Goal: Task Accomplishment & Management: Manage account settings

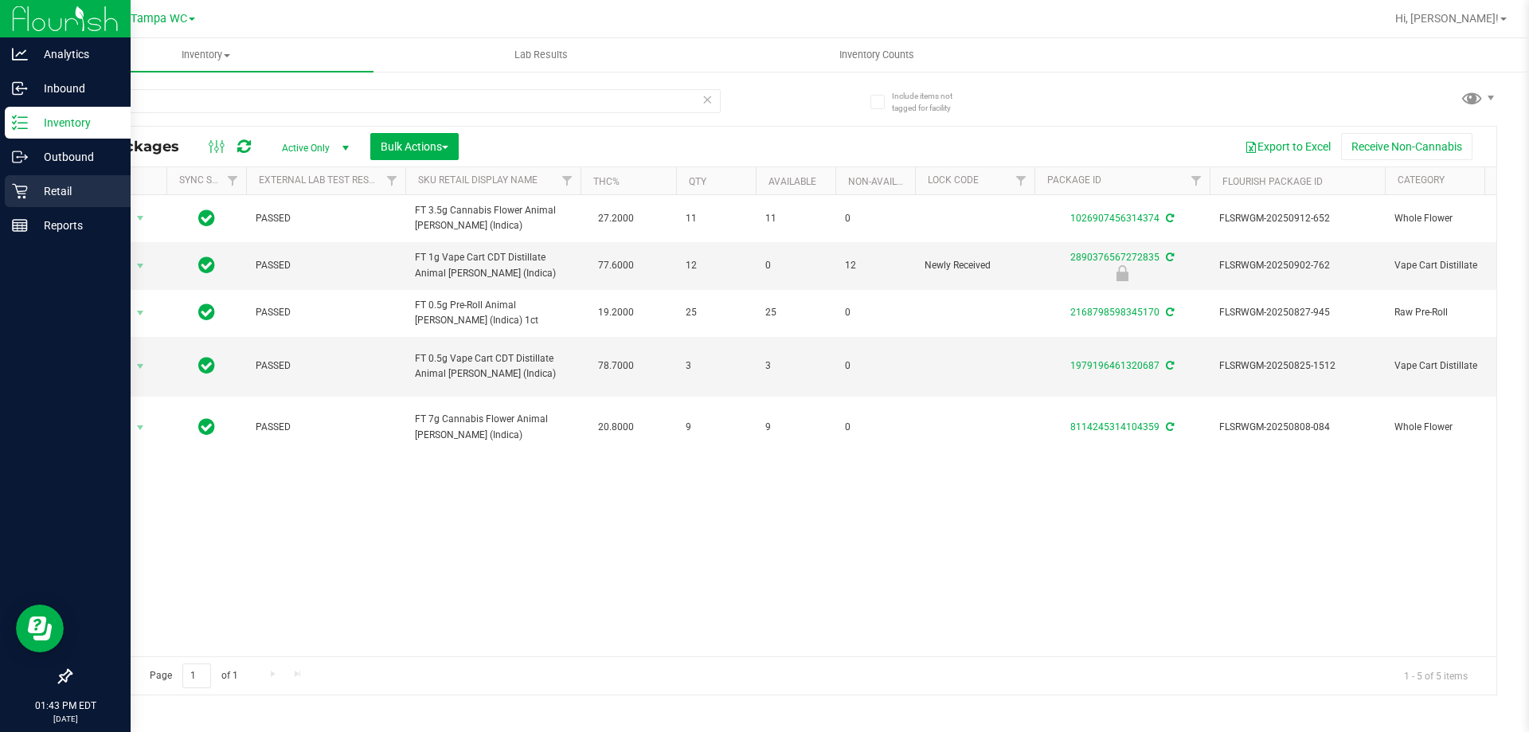
click at [45, 178] on div "Retail" at bounding box center [68, 191] width 126 height 32
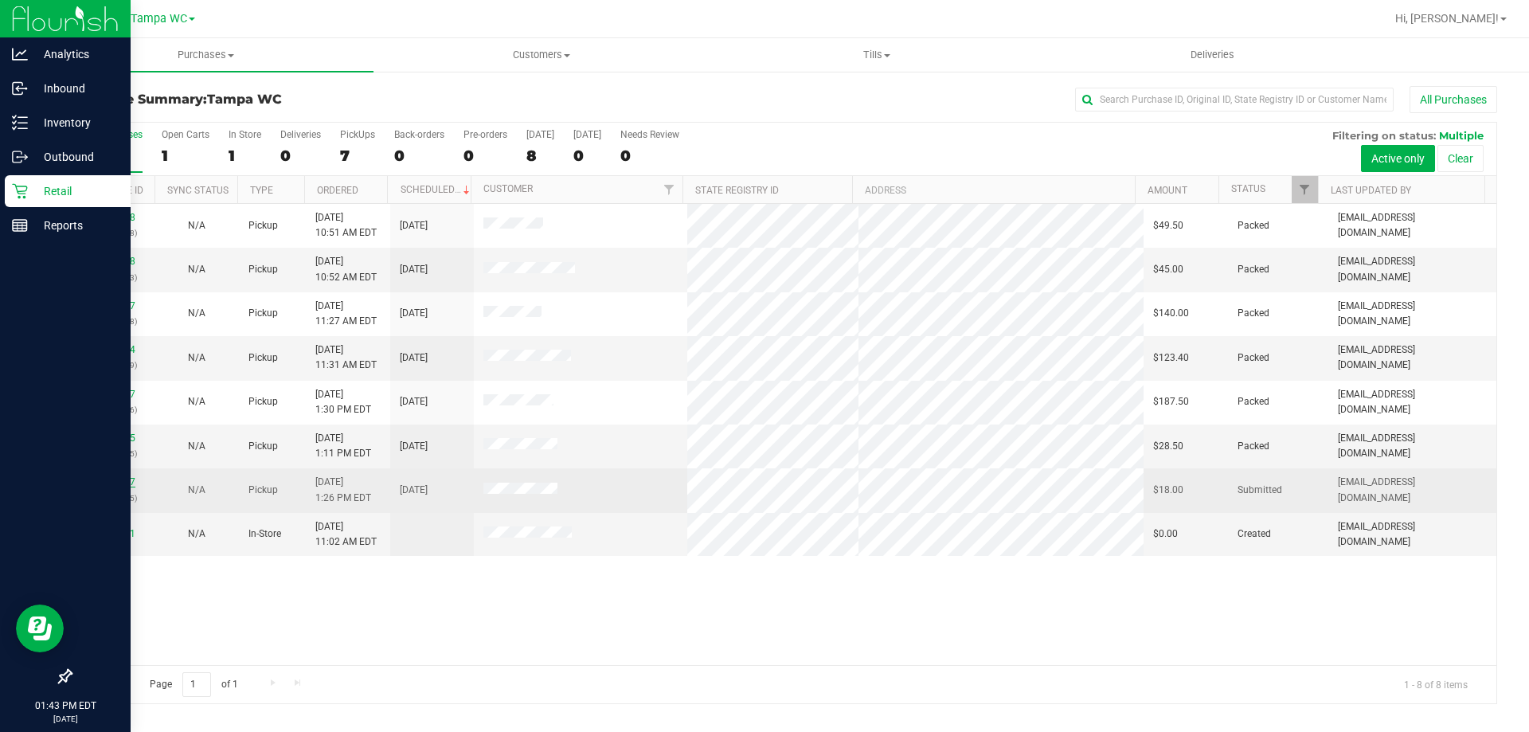
click at [102, 484] on link "11984507" at bounding box center [113, 481] width 45 height 11
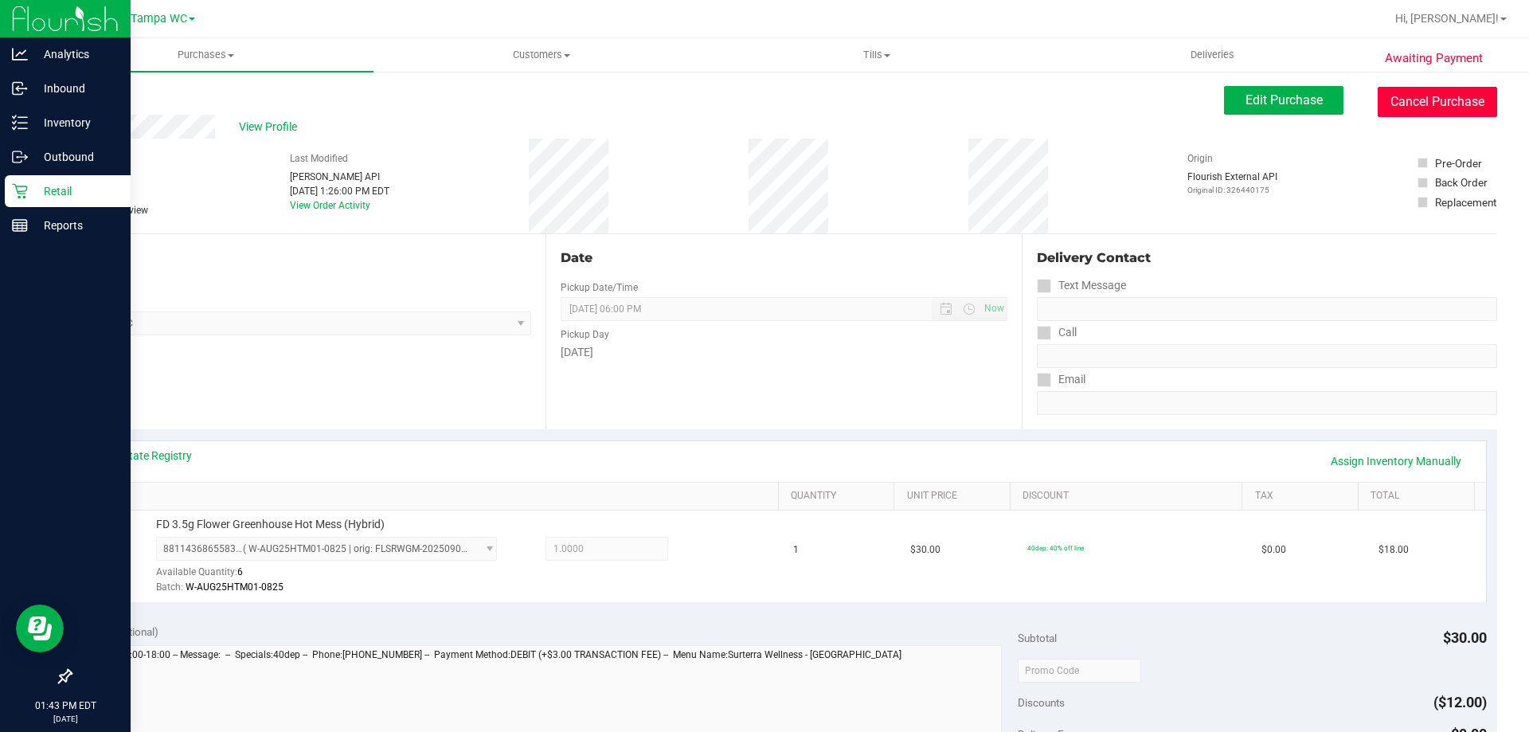
click at [1442, 110] on button "Cancel Purchase" at bounding box center [1437, 102] width 119 height 30
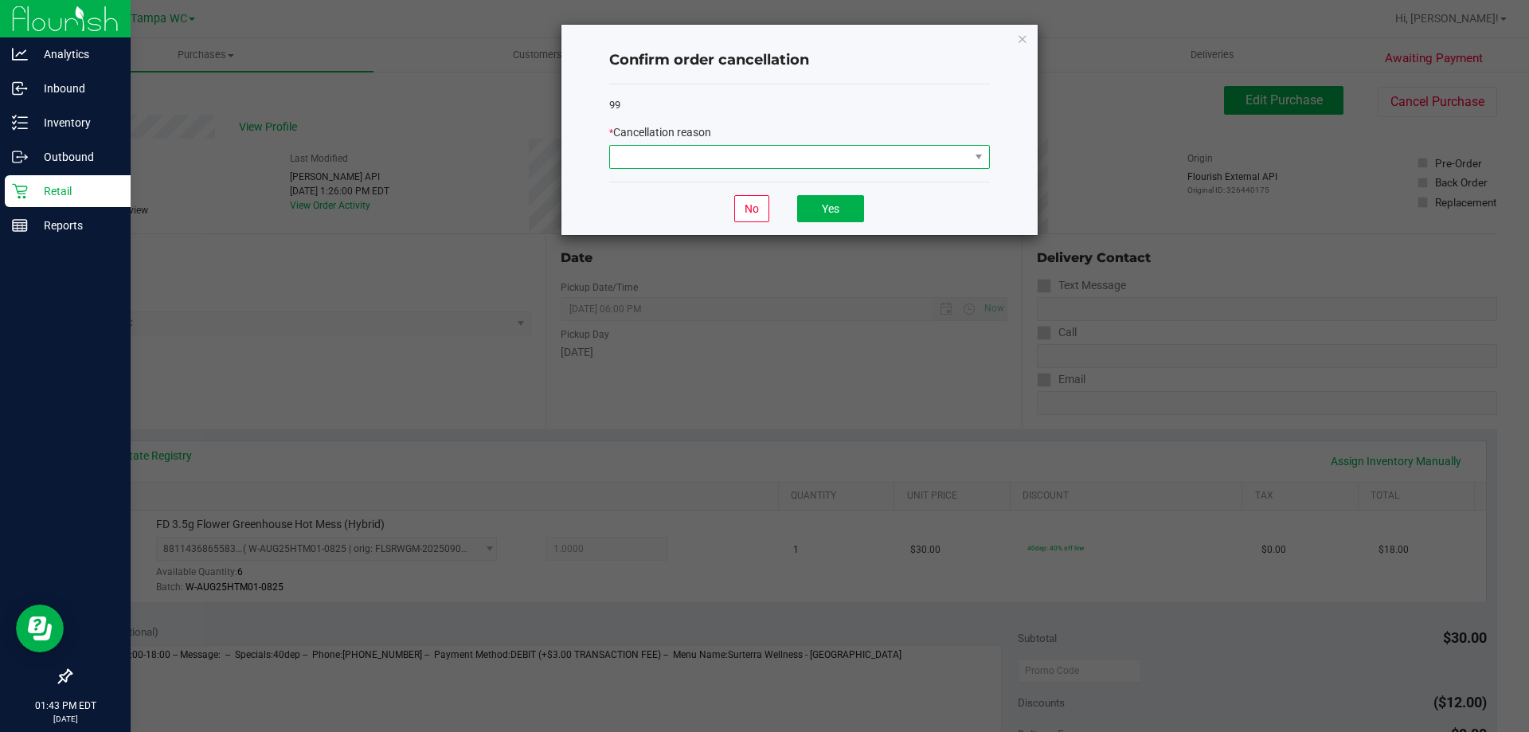
click at [871, 157] on span at bounding box center [789, 157] width 359 height 22
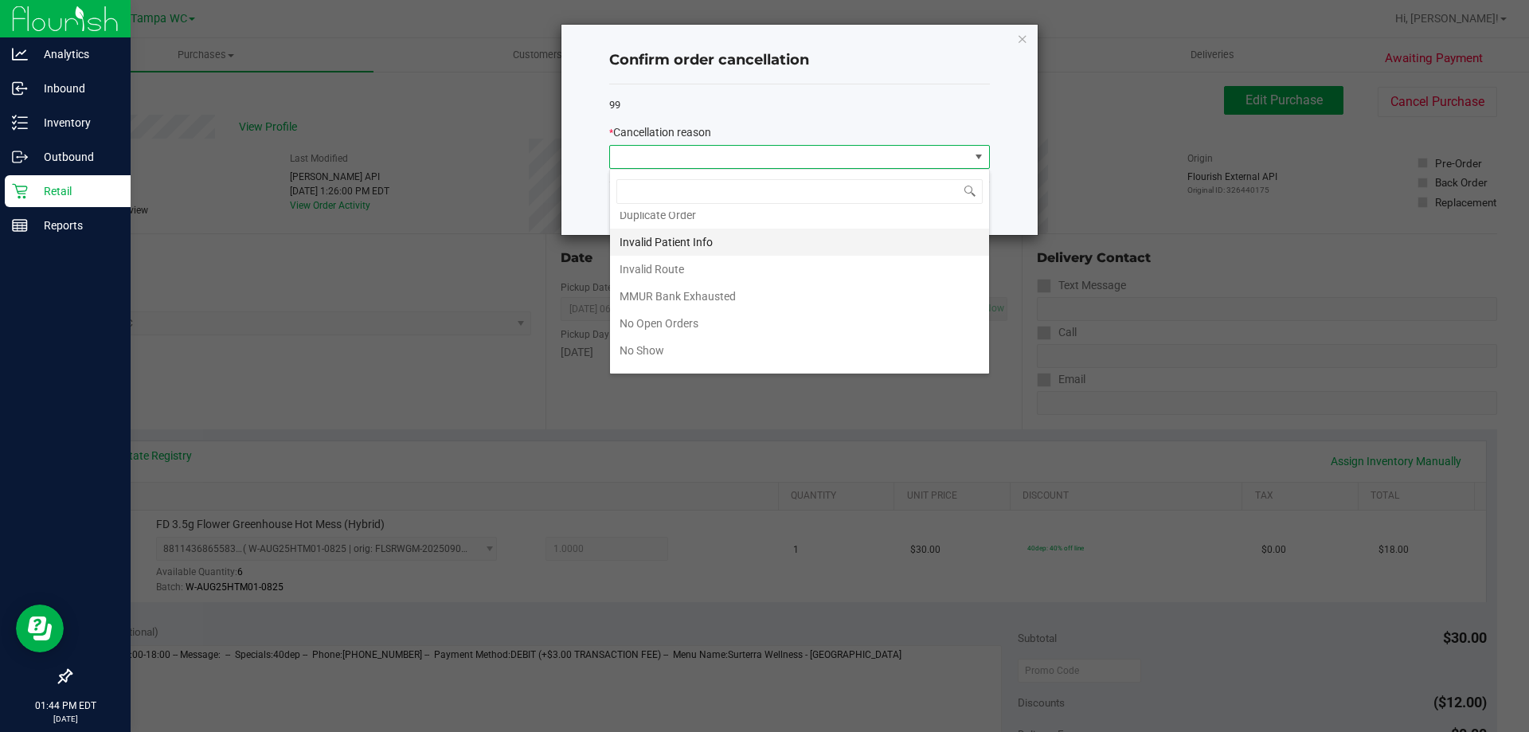
scroll to position [32, 0]
click at [793, 228] on li "Duplicate Order" at bounding box center [799, 220] width 379 height 27
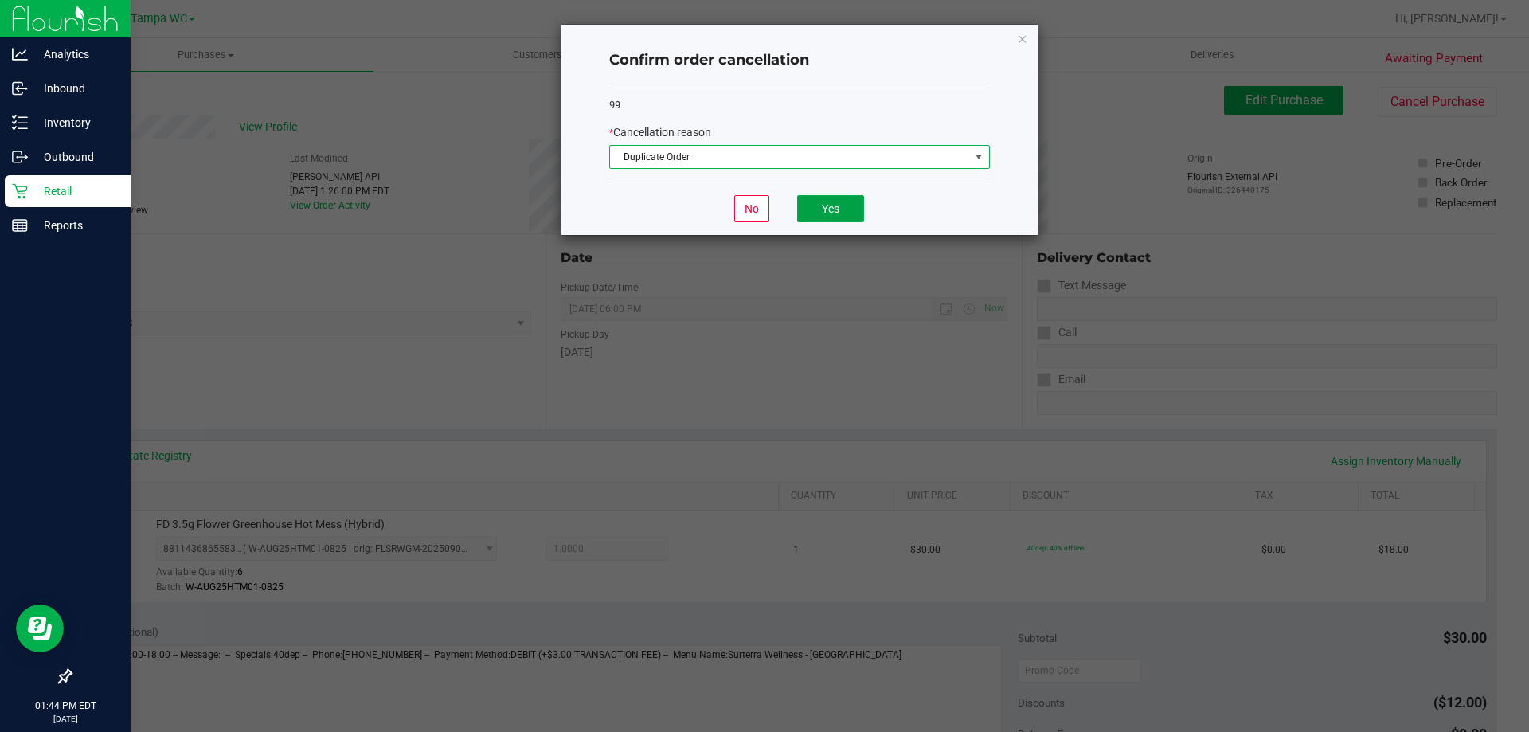
click at [838, 205] on button "Yes" at bounding box center [830, 208] width 67 height 27
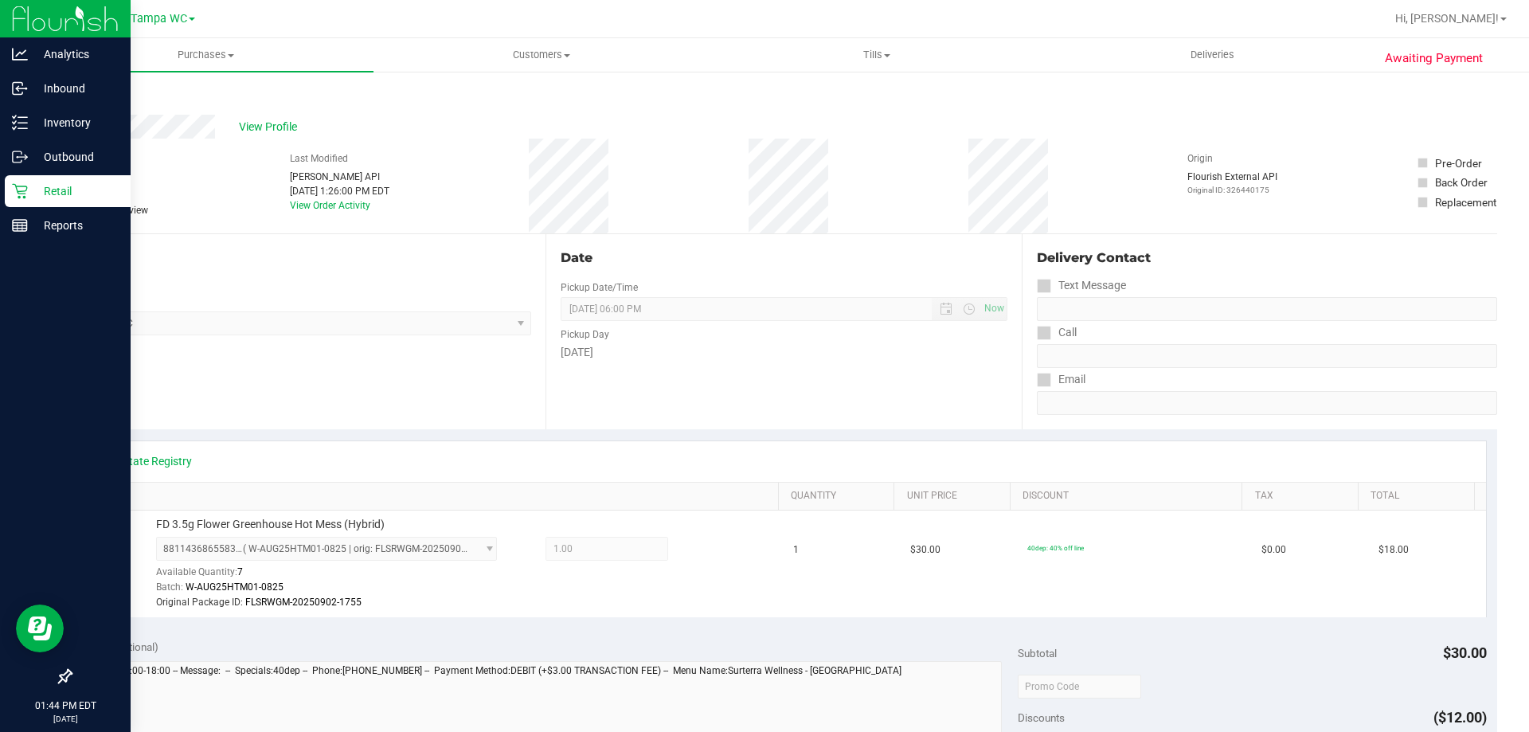
click at [15, 187] on icon at bounding box center [20, 191] width 16 height 16
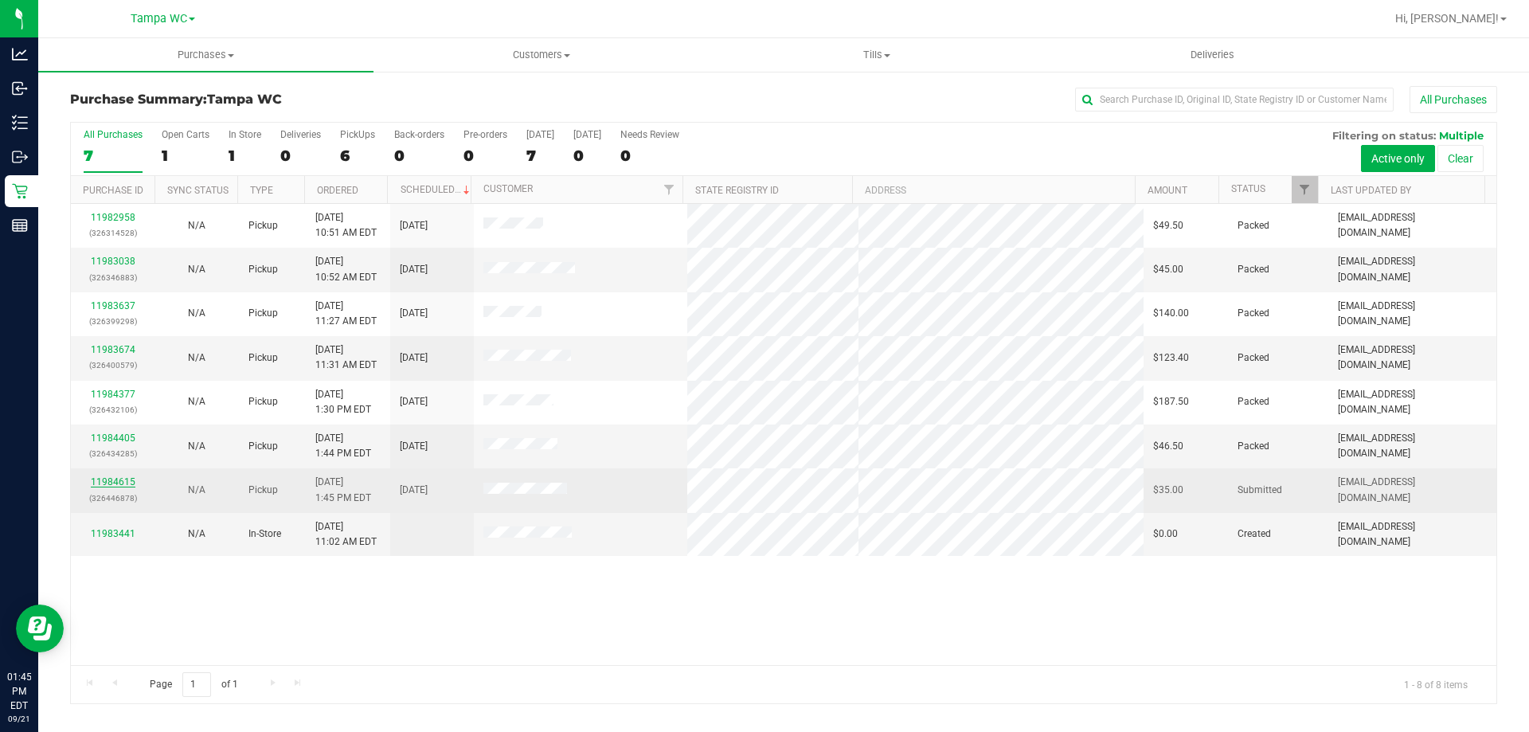
click at [94, 481] on link "11984615" at bounding box center [113, 481] width 45 height 11
